Goal: Information Seeking & Learning: Learn about a topic

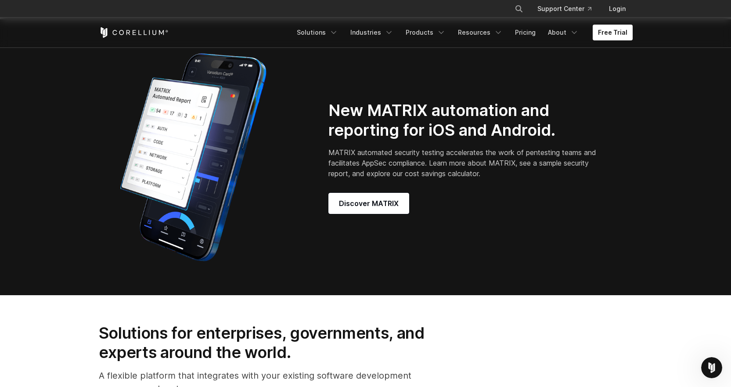
scroll to position [747, 0]
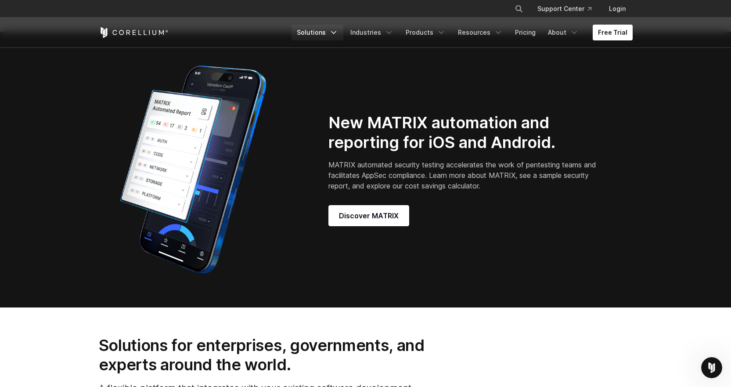
click at [328, 33] on link "Solutions" at bounding box center [318, 33] width 52 height 16
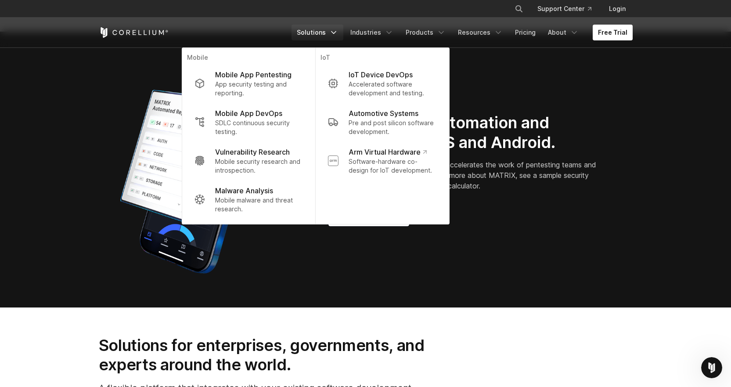
click at [100, 106] on img at bounding box center [193, 170] width 189 height 220
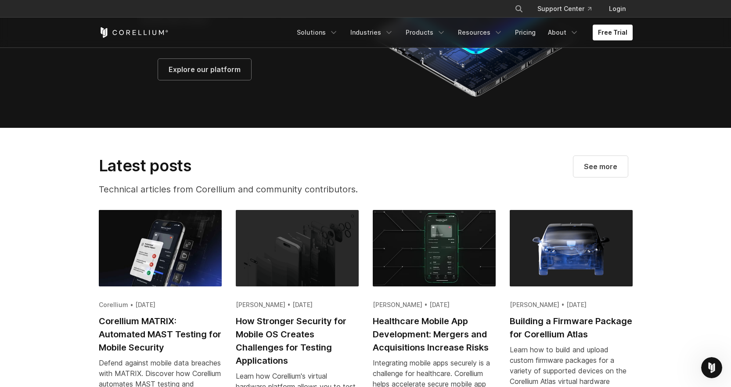
scroll to position [1493, 0]
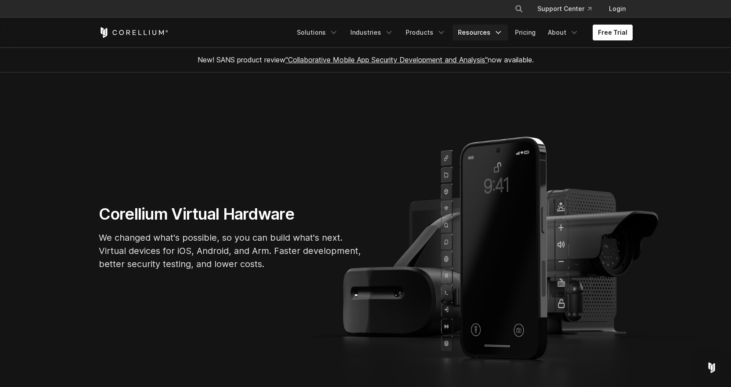
click at [483, 32] on link "Resources" at bounding box center [480, 33] width 55 height 16
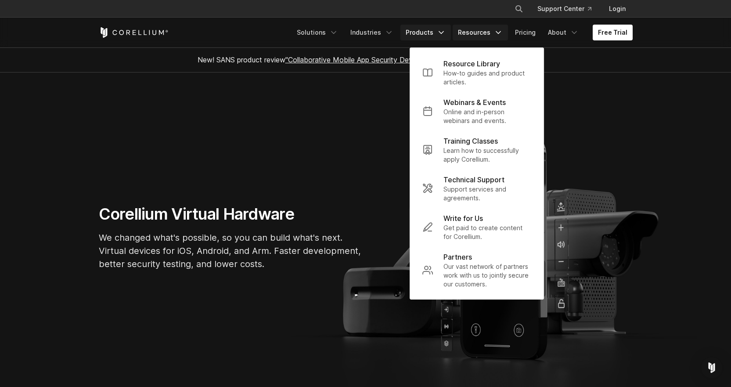
click at [442, 35] on icon "Navigation Menu" at bounding box center [441, 32] width 9 height 9
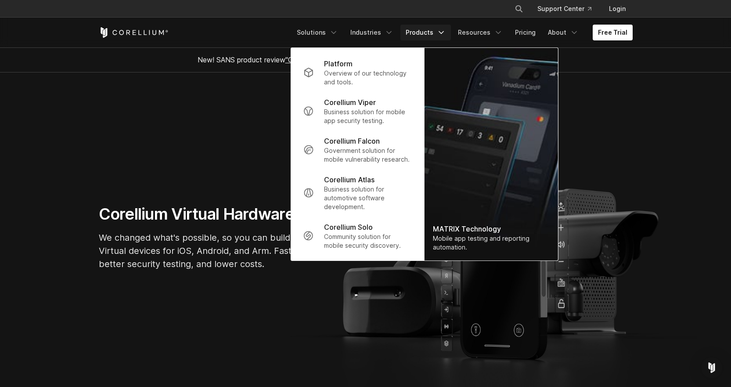
click at [442, 35] on icon "Navigation Menu" at bounding box center [441, 32] width 9 height 9
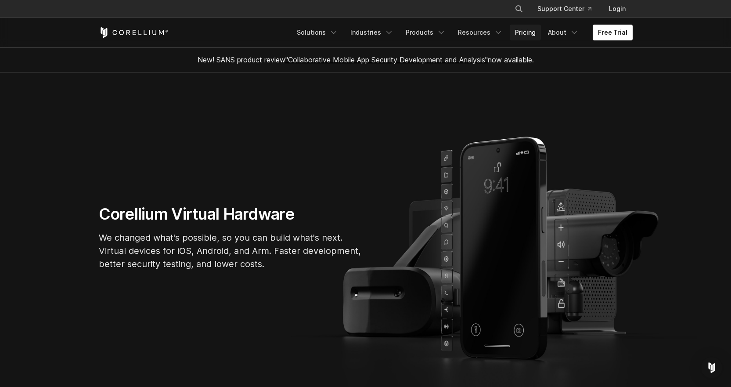
click at [538, 33] on link "Pricing" at bounding box center [525, 33] width 31 height 16
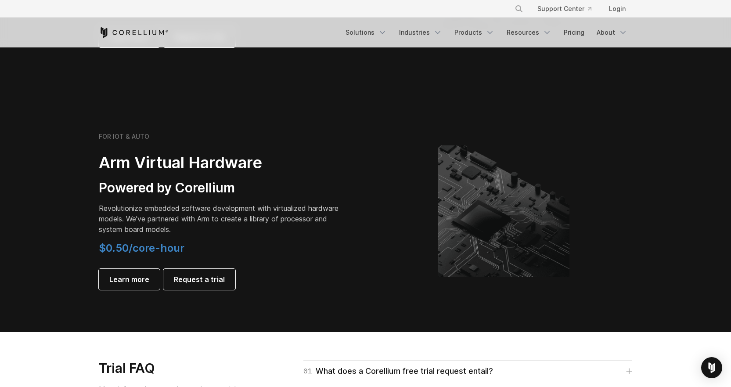
scroll to position [1010, 0]
